Goal: Book appointment/travel/reservation

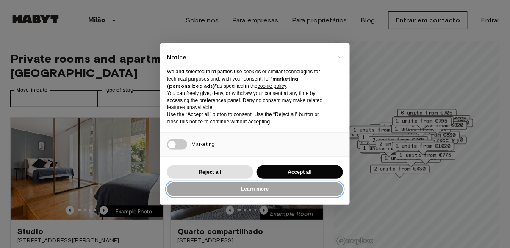
click at [242, 184] on button "Learn more" at bounding box center [255, 189] width 176 height 14
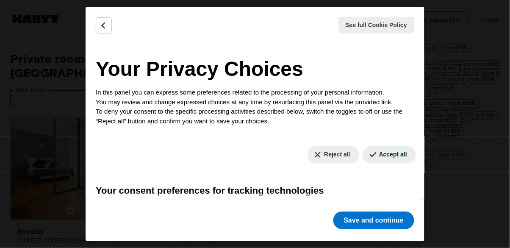
click at [97, 23] on button "Back" at bounding box center [104, 25] width 16 height 16
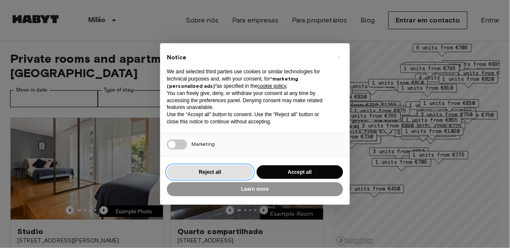
click at [224, 166] on button "Reject all" at bounding box center [210, 172] width 86 height 14
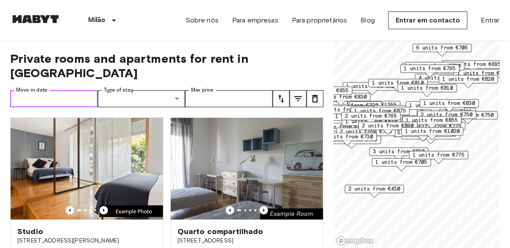
click at [63, 90] on input "Move-in date" at bounding box center [54, 98] width 88 height 17
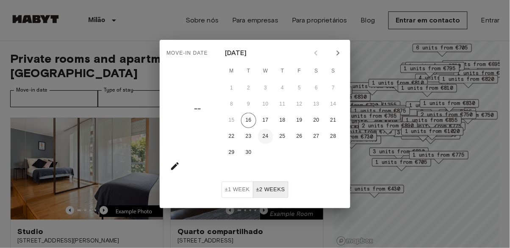
click at [264, 138] on button "24" at bounding box center [265, 136] width 15 height 15
type input "**********"
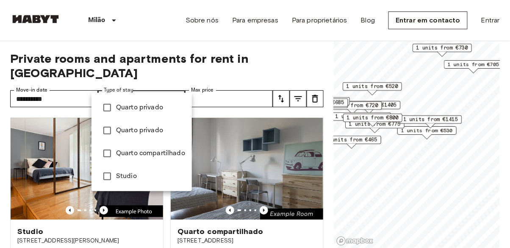
click at [137, 177] on span "Studio" at bounding box center [150, 176] width 69 height 10
type input "******"
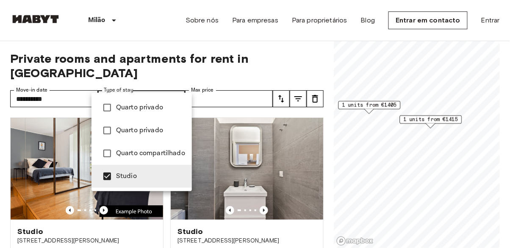
click at [151, 180] on span "Studio" at bounding box center [150, 176] width 69 height 10
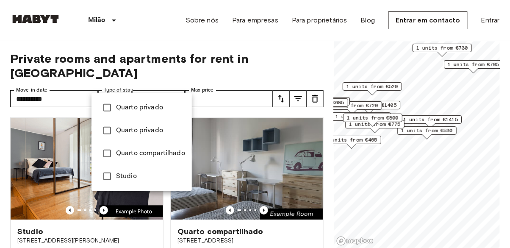
click at [158, 173] on span "Studio" at bounding box center [150, 176] width 69 height 10
type input "******"
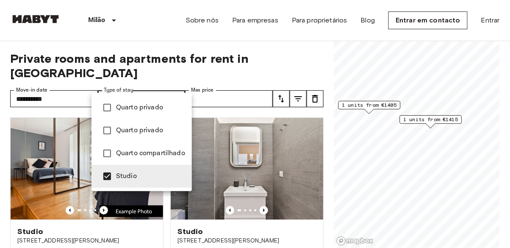
click at [251, 85] on div at bounding box center [255, 124] width 510 height 248
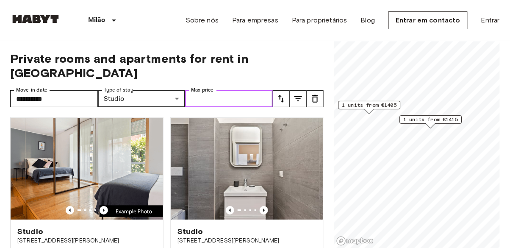
click at [252, 90] on input "Max price" at bounding box center [229, 98] width 88 height 17
click at [294, 60] on span "Private rooms and apartments for rent in Milan" at bounding box center [166, 65] width 313 height 29
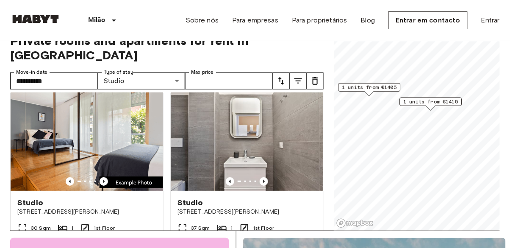
scroll to position [18, 0]
click at [264, 180] on icon "Previous image" at bounding box center [264, 181] width 2 height 3
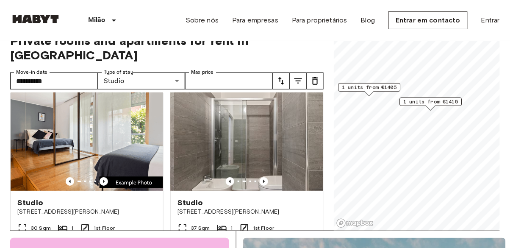
click at [264, 177] on icon "Previous image" at bounding box center [264, 181] width 8 height 8
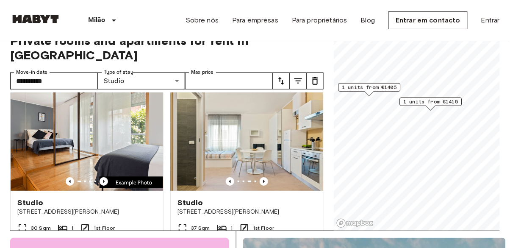
click at [264, 180] on icon "Previous image" at bounding box center [264, 181] width 2 height 3
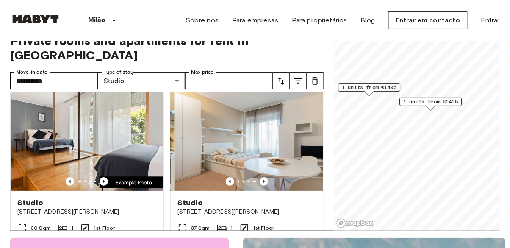
click at [266, 177] on icon "Previous image" at bounding box center [264, 181] width 8 height 8
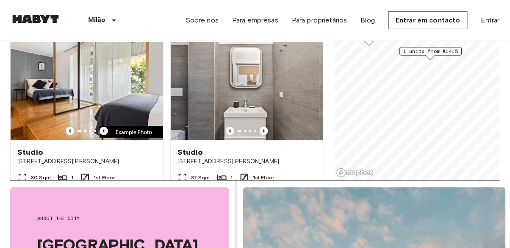
scroll to position [0, 0]
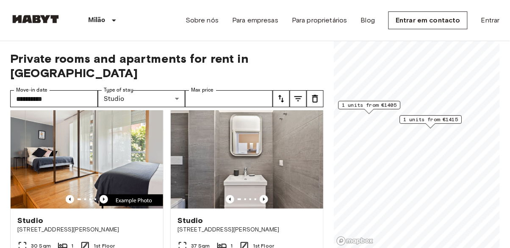
click at [271, 147] on img at bounding box center [247, 158] width 153 height 102
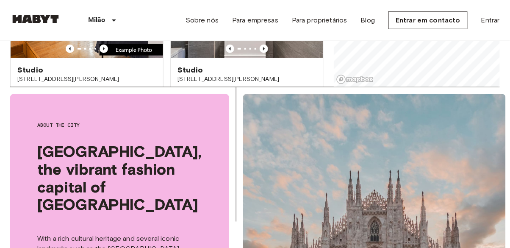
click at [308, 107] on div "Move-in from 16 Sep 25 € 1.565 € 1.415 Monthly" at bounding box center [247, 121] width 153 height 29
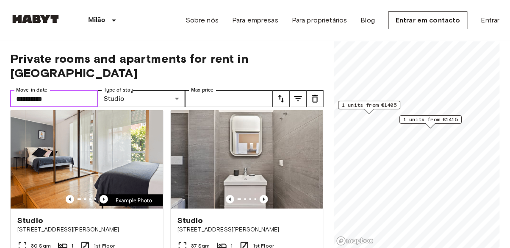
click at [68, 90] on input "**********" at bounding box center [54, 98] width 88 height 17
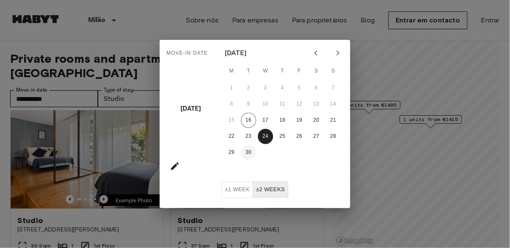
click at [247, 157] on button "30" at bounding box center [248, 152] width 15 height 15
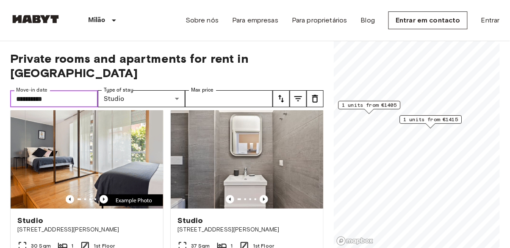
click at [68, 90] on input "**********" at bounding box center [54, 98] width 88 height 17
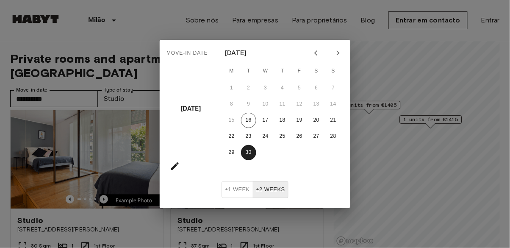
click at [340, 51] on icon "Next month" at bounding box center [338, 53] width 10 height 10
click at [262, 88] on button "1" at bounding box center [265, 87] width 15 height 15
type input "**********"
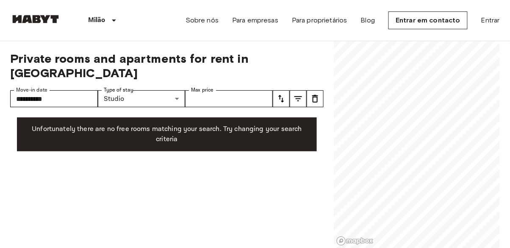
click at [40, 25] on link at bounding box center [35, 20] width 51 height 11
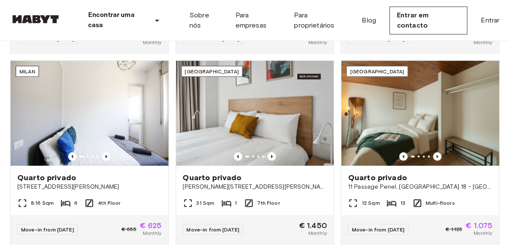
scroll to position [422, 0]
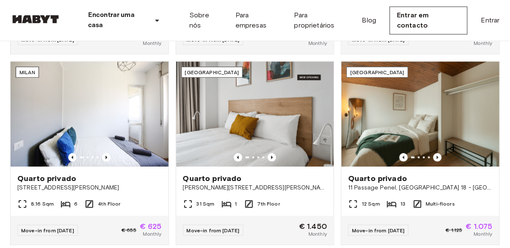
click at [106, 156] on icon "Previous image" at bounding box center [107, 156] width 2 height 3
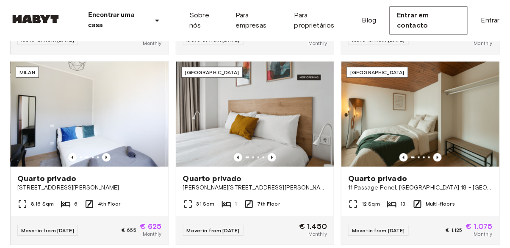
click at [107, 155] on icon "Previous image" at bounding box center [106, 157] width 8 height 8
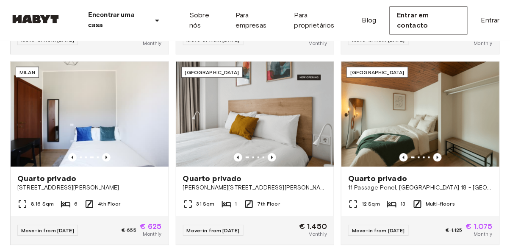
click at [108, 159] on icon "Previous image" at bounding box center [106, 157] width 8 height 8
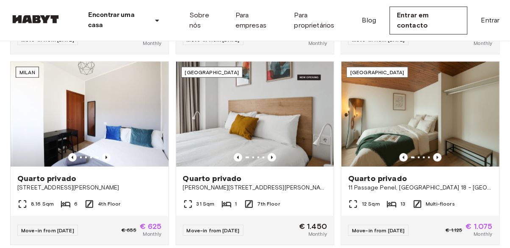
click at [437, 159] on icon "Previous image" at bounding box center [437, 157] width 8 height 8
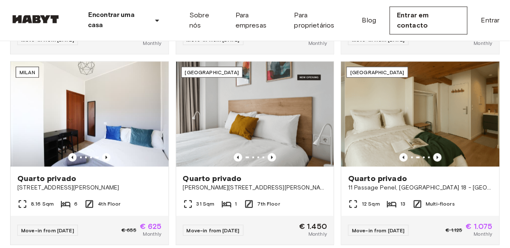
click at [438, 157] on icon "Previous image" at bounding box center [438, 156] width 2 height 3
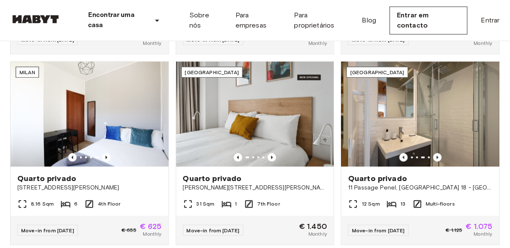
click at [441, 158] on icon "Previous image" at bounding box center [437, 157] width 8 height 8
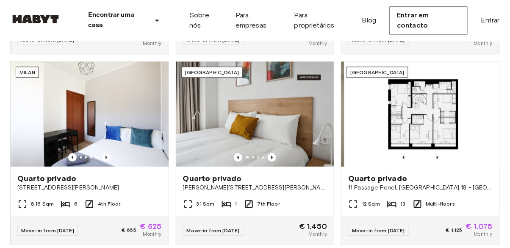
click at [448, 156] on div at bounding box center [420, 157] width 158 height 8
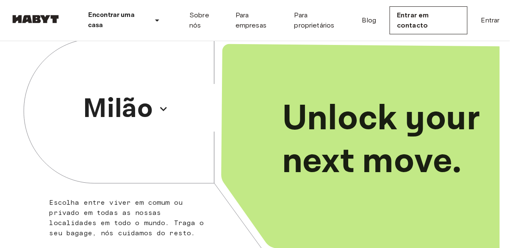
scroll to position [0, 0]
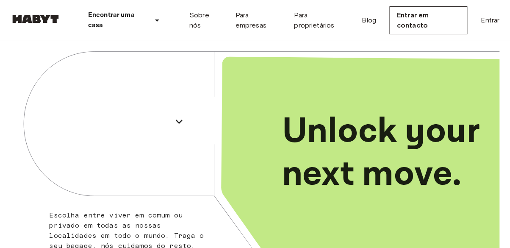
click at [133, 128] on p "Modena" at bounding box center [118, 121] width 102 height 41
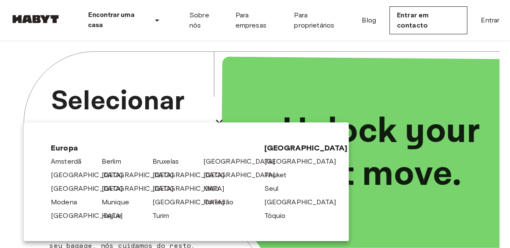
click at [212, 198] on link "Roterdão" at bounding box center [222, 202] width 39 height 10
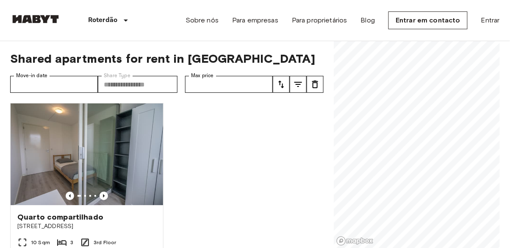
click at [216, 189] on div "Quarto compartilhado Kapelstraat 121 10 Sqm 3 3rd Floor Move-in from 02 Oct 25 …" at bounding box center [163, 172] width 320 height 152
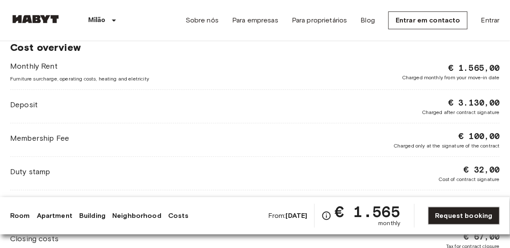
scroll to position [693, 0]
click at [499, 97] on span "€ 3.130,00" at bounding box center [474, 103] width 52 height 12
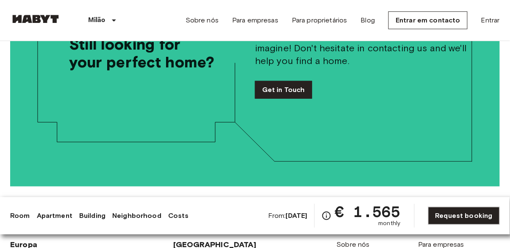
scroll to position [1571, 0]
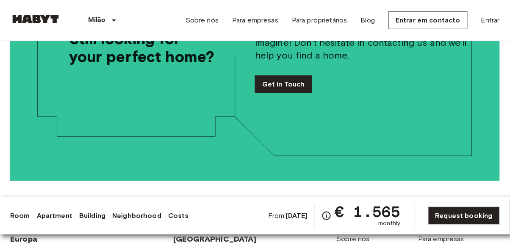
click at [462, 225] on link "Request booking" at bounding box center [464, 216] width 72 height 18
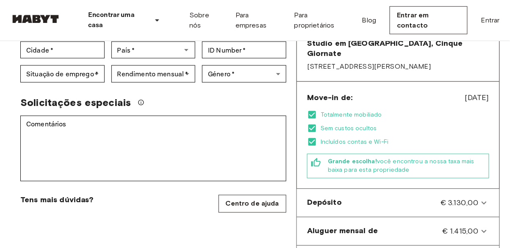
scroll to position [216, 0]
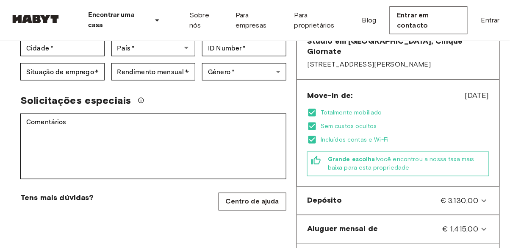
click at [483, 200] on div "Depósito € 3.130,00" at bounding box center [398, 200] width 196 height 21
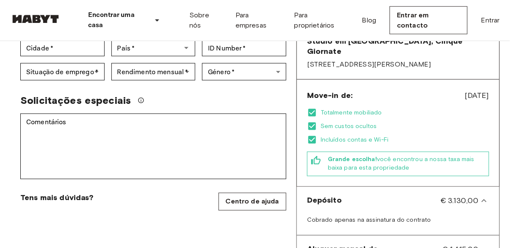
click at [485, 196] on icon at bounding box center [484, 201] width 10 height 10
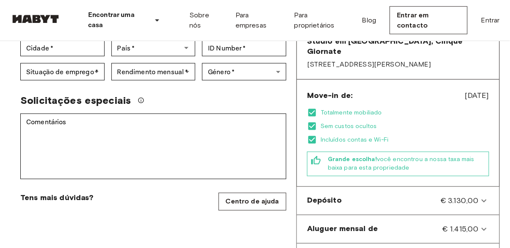
click at [485, 199] on icon at bounding box center [484, 200] width 5 height 3
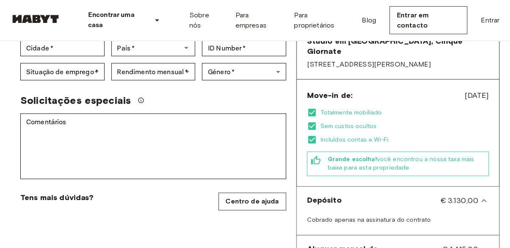
click at [483, 196] on icon at bounding box center [484, 201] width 10 height 10
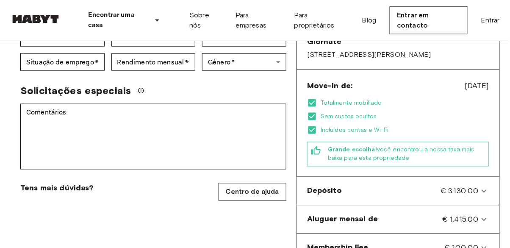
scroll to position [287, 0]
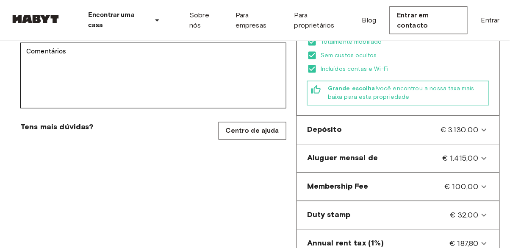
click at [485, 153] on icon at bounding box center [484, 158] width 10 height 10
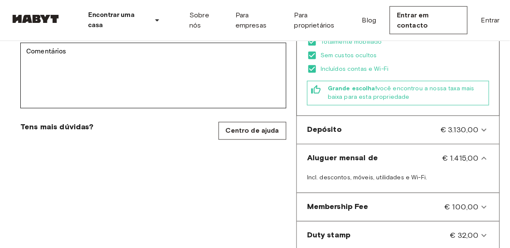
click at [487, 153] on icon at bounding box center [484, 158] width 10 height 10
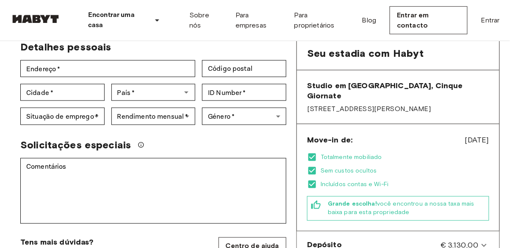
scroll to position [0, 0]
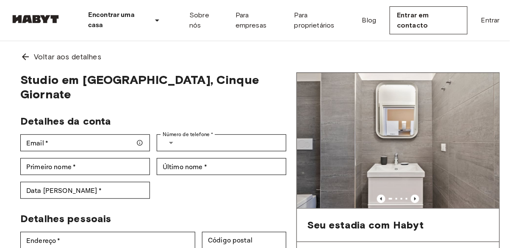
click at [25, 61] on icon at bounding box center [25, 57] width 10 height 10
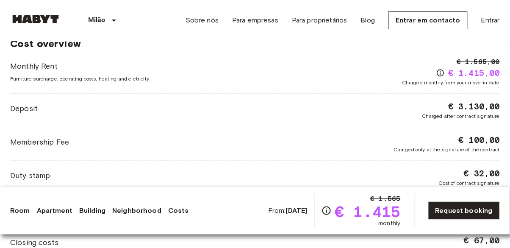
scroll to position [699, 0]
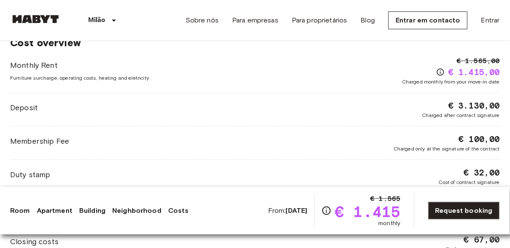
click at [332, 227] on div "€ 1.565 € 1.415 monthly" at bounding box center [361, 211] width 79 height 34
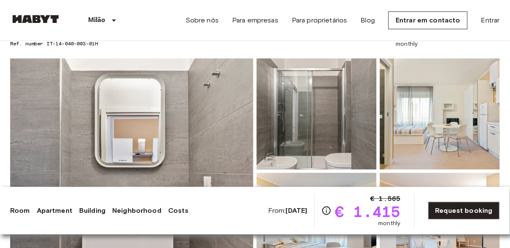
scroll to position [0, 0]
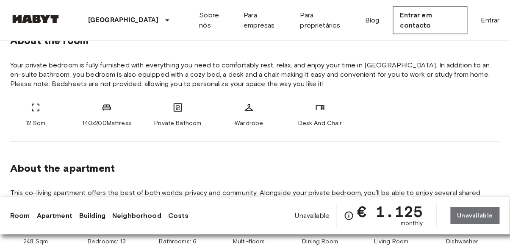
scroll to position [316, 0]
